Goal: Information Seeking & Learning: Learn about a topic

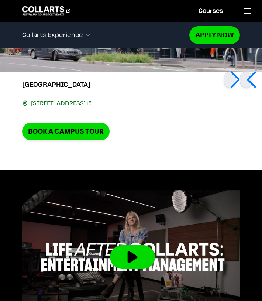
scroll to position [2450, 0]
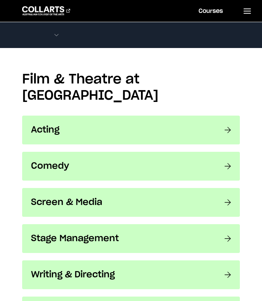
scroll to position [531, 0]
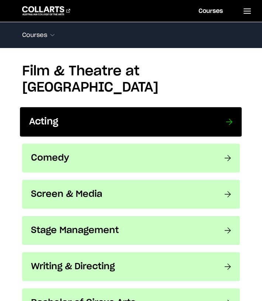
click at [231, 116] on div at bounding box center [229, 121] width 7 height 11
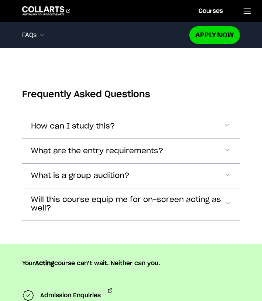
scroll to position [1996, 0]
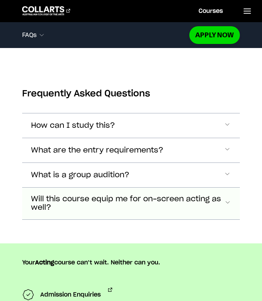
click at [225, 199] on span "Accordion Section" at bounding box center [227, 204] width 7 height 10
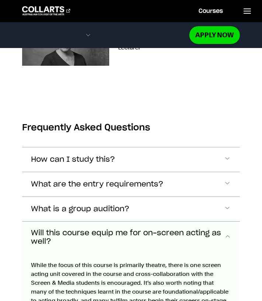
scroll to position [1959, 0]
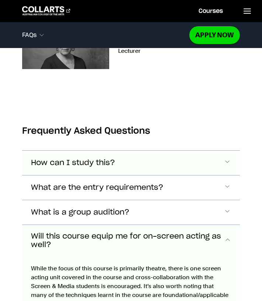
click at [215, 151] on button "How can I study this?" at bounding box center [131, 163] width 218 height 24
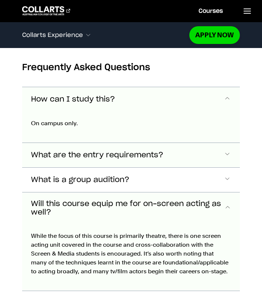
click at [221, 143] on button "What are the entry requirements?" at bounding box center [131, 155] width 218 height 24
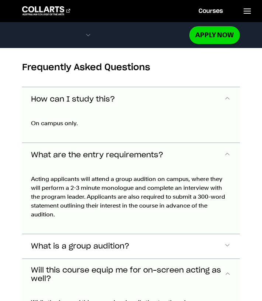
scroll to position [2078, 0]
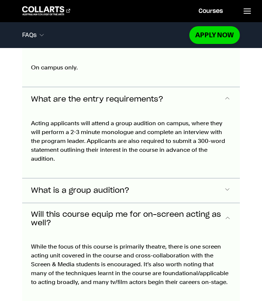
click at [223, 178] on button "What is a group audition?" at bounding box center [131, 190] width 218 height 24
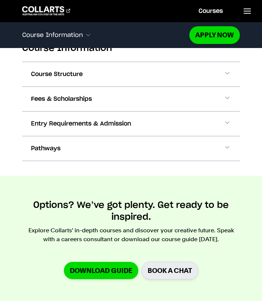
scroll to position [702, 0]
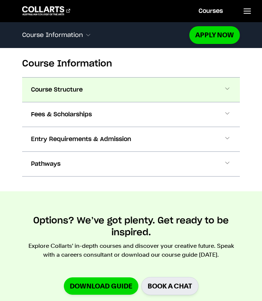
click at [229, 93] on span at bounding box center [227, 90] width 7 height 10
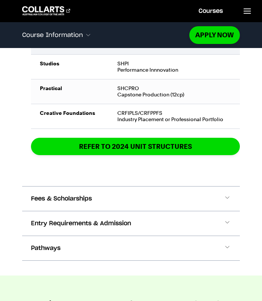
scroll to position [1386, 0]
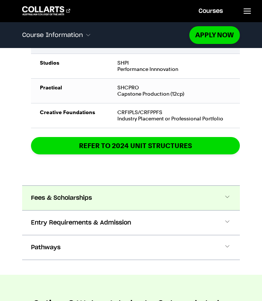
click at [138, 199] on button "Fees & Scholarships" at bounding box center [131, 198] width 218 height 24
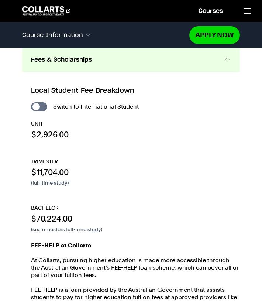
scroll to position [1523, 0]
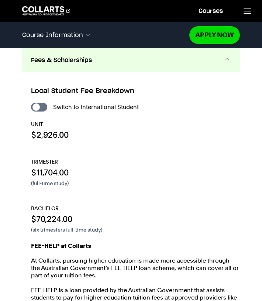
click at [138, 163] on p "TRIMESTER" at bounding box center [135, 161] width 209 height 7
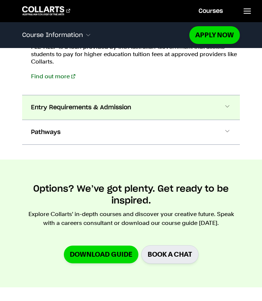
click at [138, 110] on button "Entry Requirements & Admission" at bounding box center [131, 107] width 218 height 24
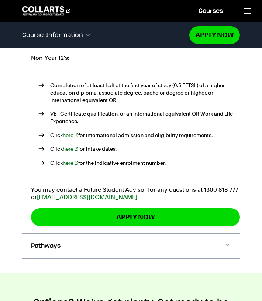
scroll to position [1993, 0]
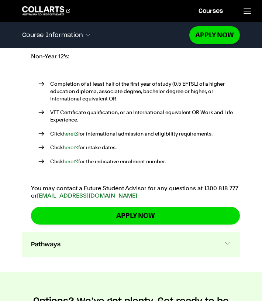
click at [138, 251] on button "Pathways" at bounding box center [131, 244] width 218 height 24
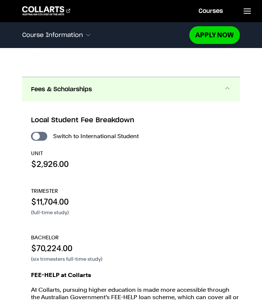
scroll to position [1469, 0]
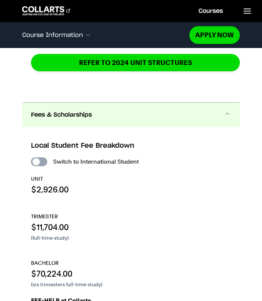
click at [41, 160] on input "International Student" at bounding box center [39, 161] width 16 height 9
checkbox input "true"
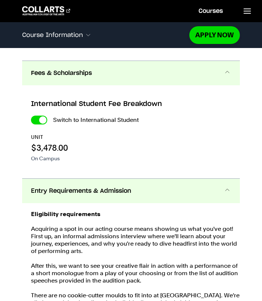
scroll to position [1799, 0]
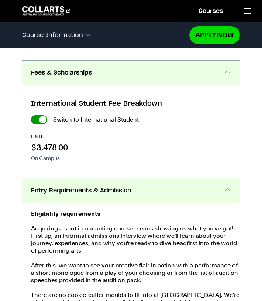
click at [41, 118] on input "International Student" at bounding box center [39, 119] width 16 height 9
checkbox input "false"
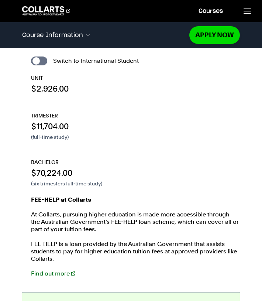
scroll to position [1569, 0]
